Goal: Task Accomplishment & Management: Use online tool/utility

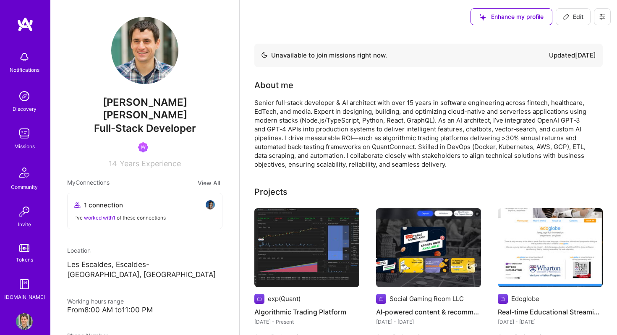
click at [19, 135] on img at bounding box center [24, 133] width 17 height 17
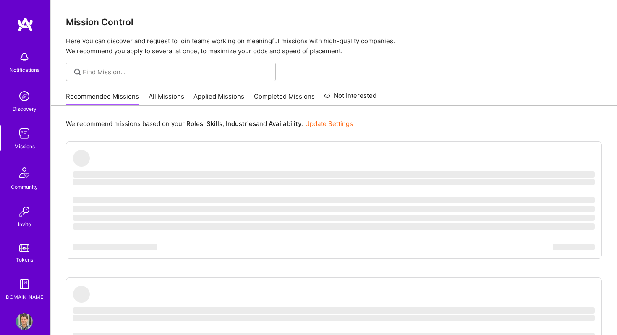
click at [281, 92] on link "Completed Missions" at bounding box center [284, 99] width 61 height 14
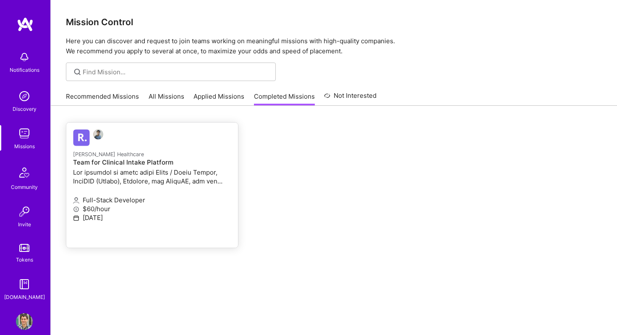
click at [169, 175] on p at bounding box center [152, 177] width 158 height 18
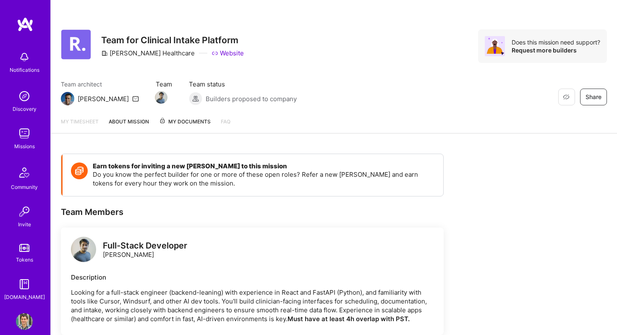
click at [190, 119] on span "My Documents" at bounding box center [185, 121] width 52 height 9
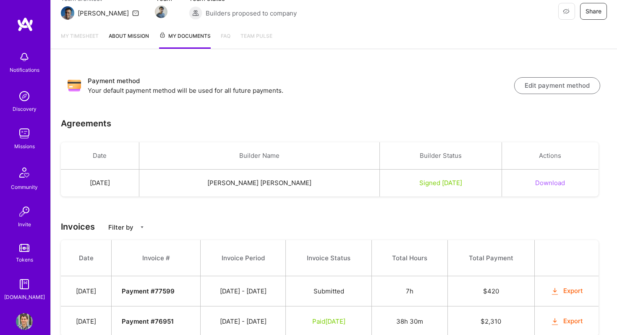
scroll to position [102, 0]
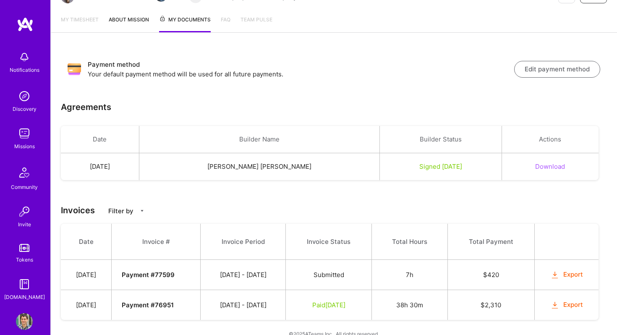
click at [575, 273] on button "Export" at bounding box center [566, 275] width 33 height 10
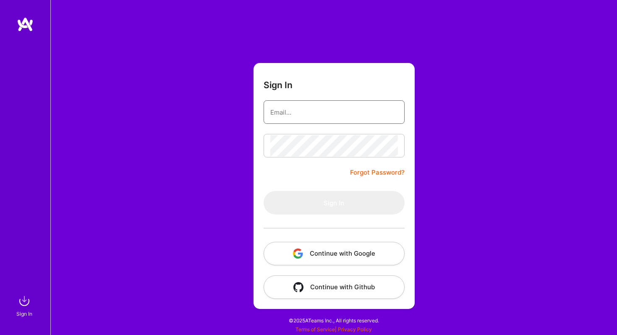
type input "[EMAIL_ADDRESS][DOMAIN_NAME]"
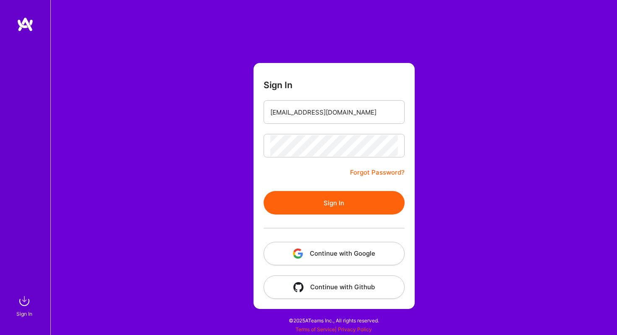
click at [343, 251] on button "Continue with Google" at bounding box center [333, 253] width 141 height 23
